Goal: Use online tool/utility: Utilize a website feature to perform a specific function

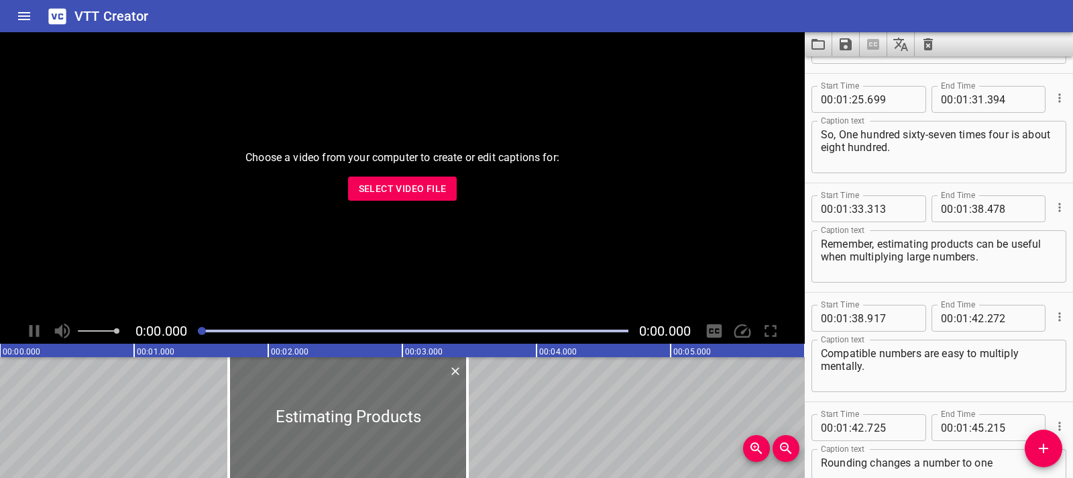
scroll to position [2156, 0]
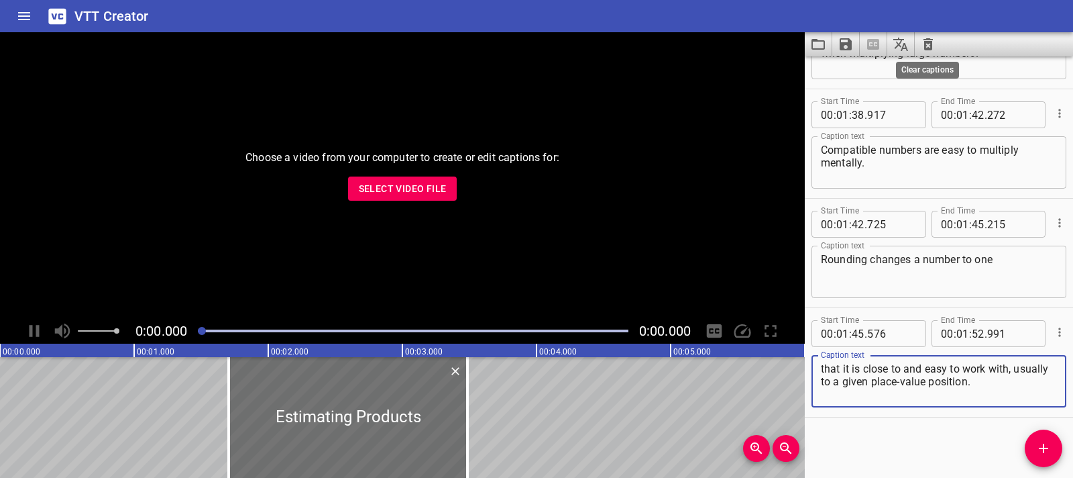
click at [934, 44] on icon "Clear captions" at bounding box center [928, 44] width 16 height 16
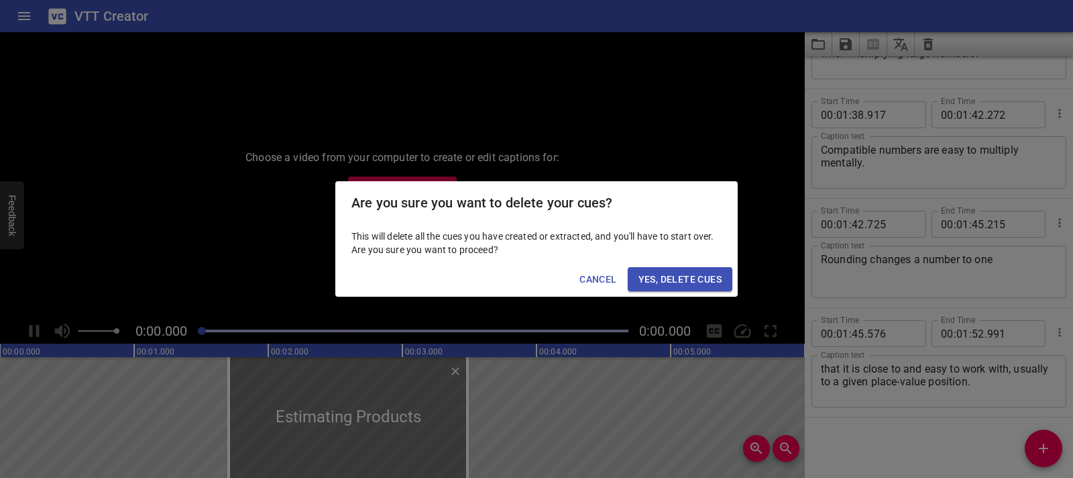
click at [673, 278] on span "Yes, Delete Cues" at bounding box center [680, 279] width 83 height 17
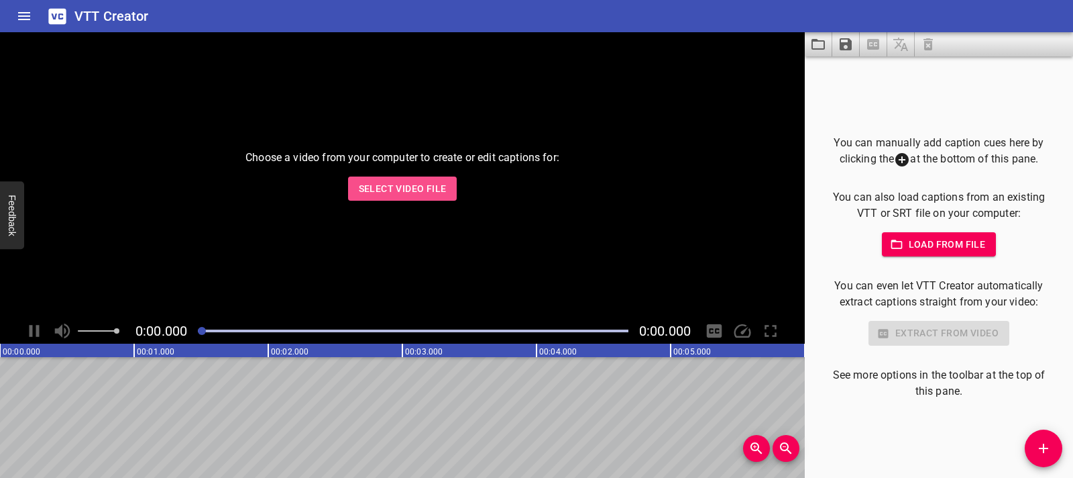
click at [416, 184] on span "Select Video File" at bounding box center [403, 188] width 88 height 17
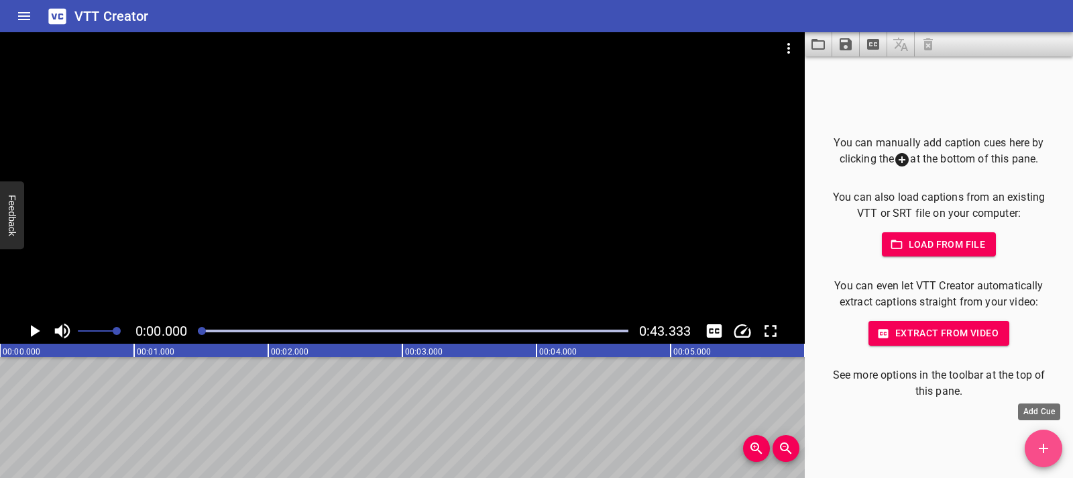
click at [1049, 438] on button "Add Cue" at bounding box center [1044, 448] width 38 height 38
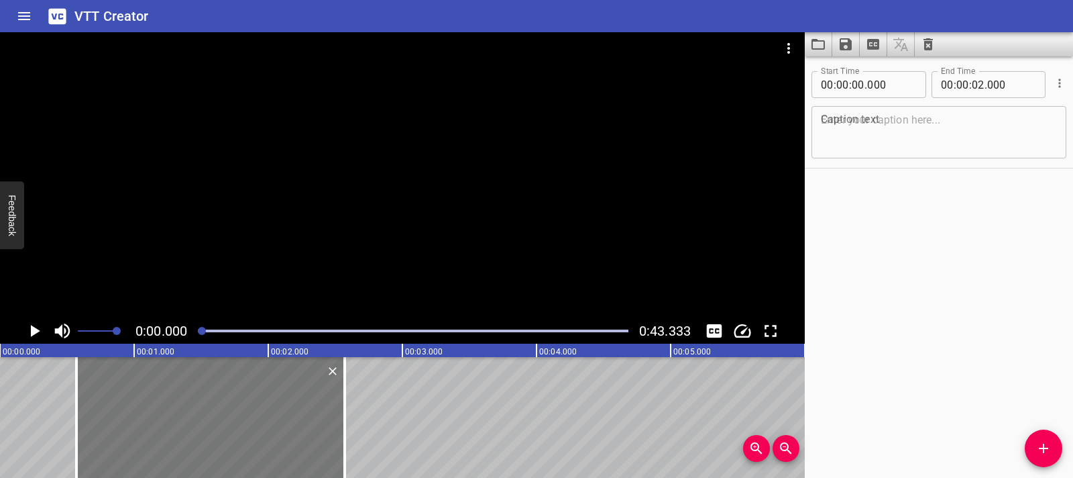
drag, startPoint x: 236, startPoint y: 447, endPoint x: 313, endPoint y: 443, distance: 76.5
click at [313, 443] on div at bounding box center [210, 417] width 268 height 121
type input "570"
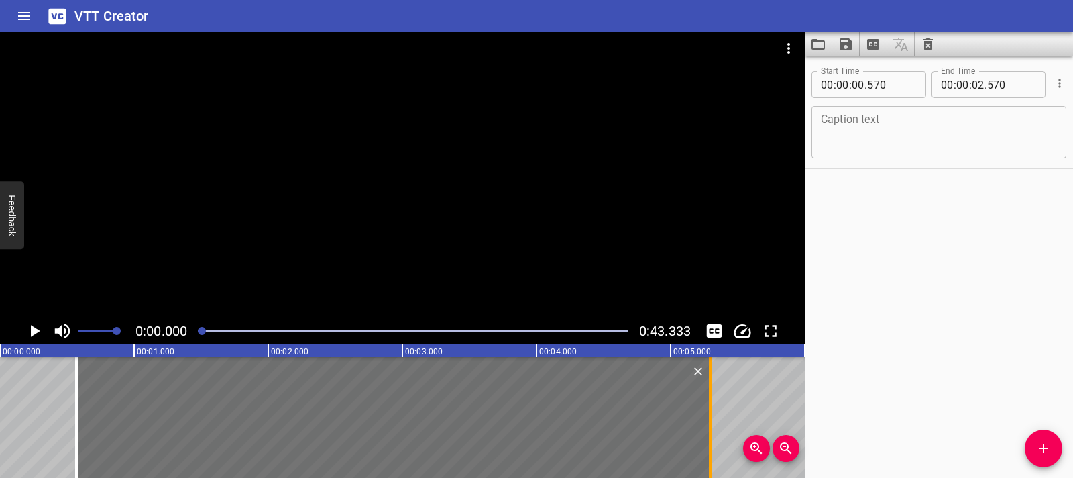
drag, startPoint x: 344, startPoint y: 423, endPoint x: 710, endPoint y: 419, distance: 365.6
click at [710, 419] on div at bounding box center [710, 417] width 3 height 121
type input "05"
type input "295"
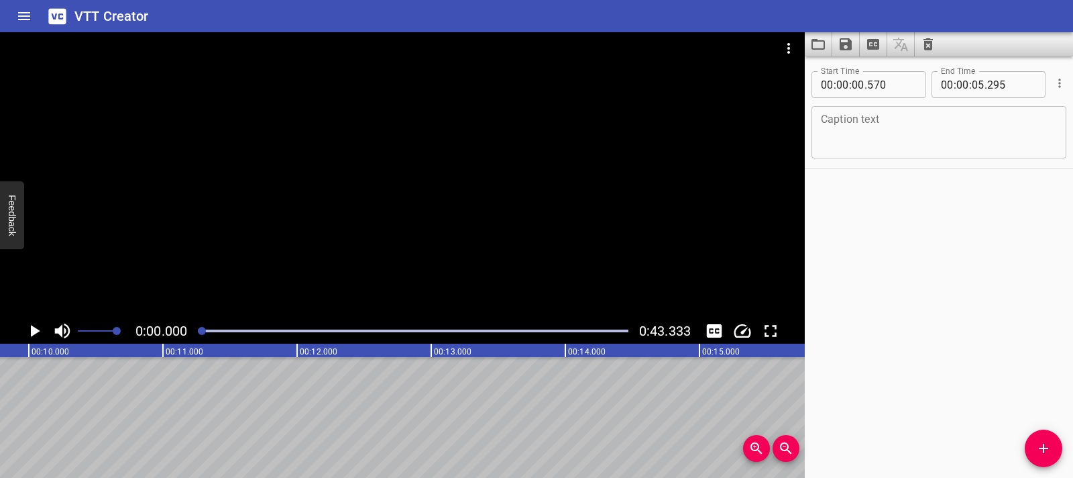
scroll to position [0, 0]
